Goal: Find specific page/section: Find specific page/section

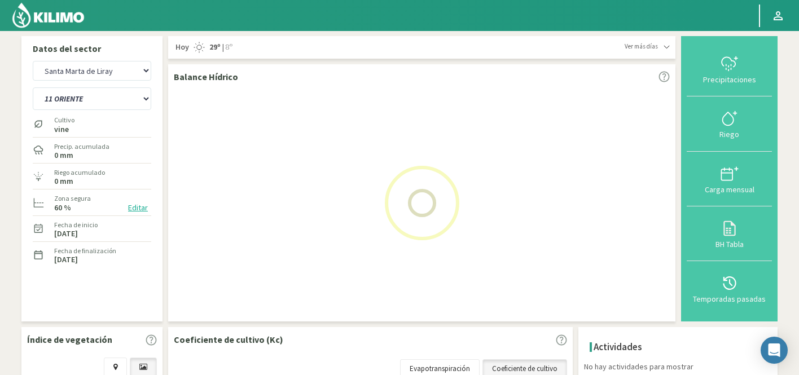
select select "276: Object"
select select "1: Object"
click at [93, 76] on select "Agr. Huertos de Chocalan Agrícola [PERSON_NAME][GEOGRAPHIC_DATA] - IC Agrícola …" at bounding box center [92, 71] width 118 height 20
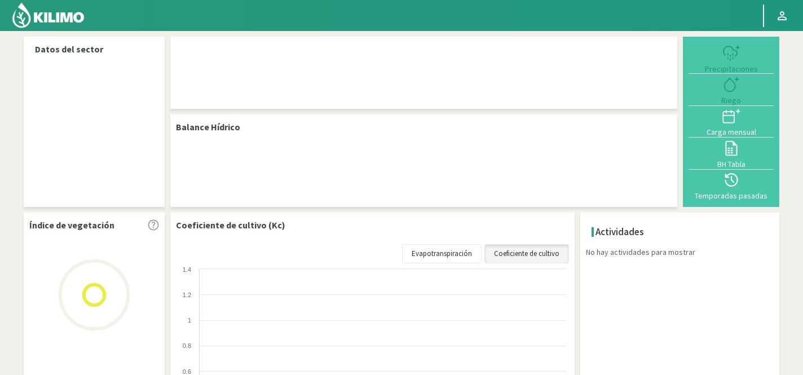
select select "276: Object"
select select "1: Object"
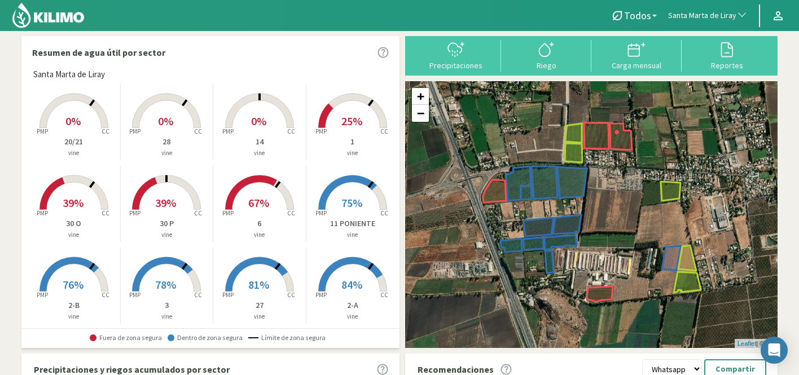
scroll to position [22, 0]
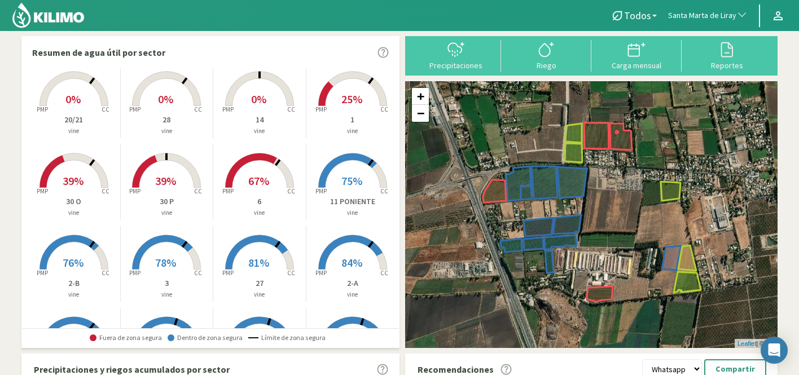
click at [257, 256] on span "81%" at bounding box center [258, 263] width 21 height 14
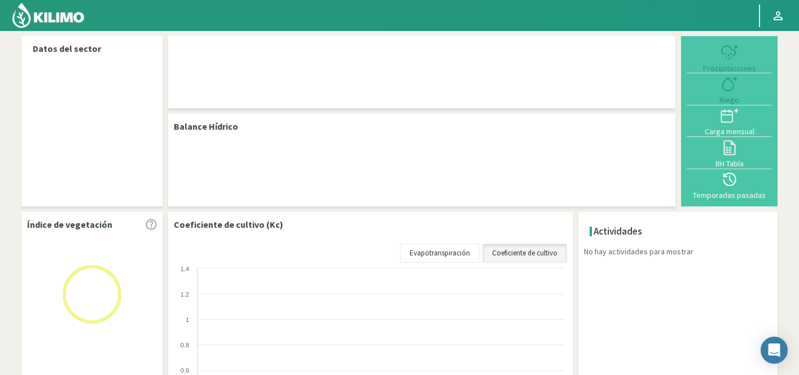
select select "276: Object"
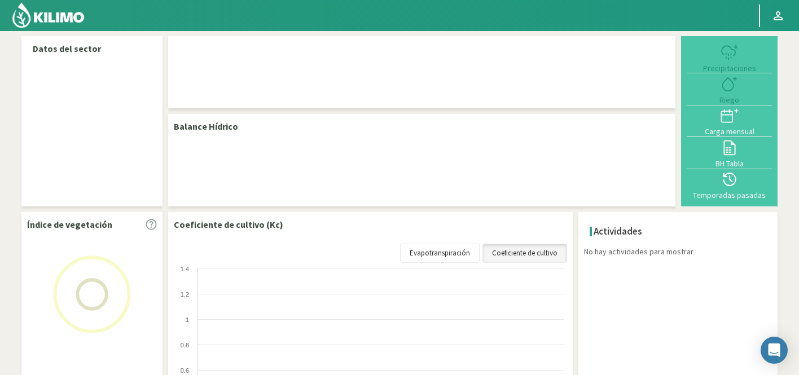
select select "9: Object"
